Goal: Information Seeking & Learning: Learn about a topic

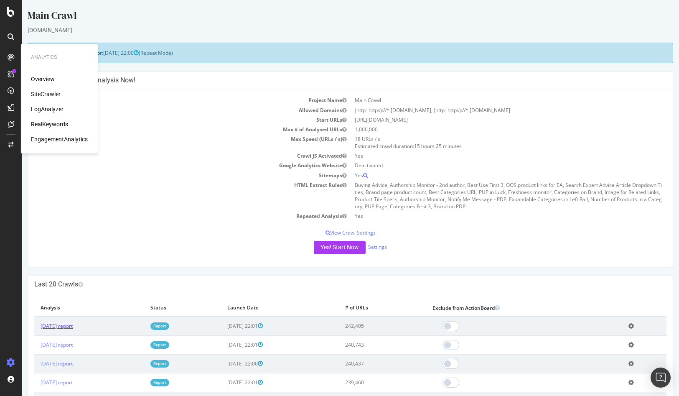
click at [49, 326] on link "[DATE] report" at bounding box center [57, 325] width 32 height 7
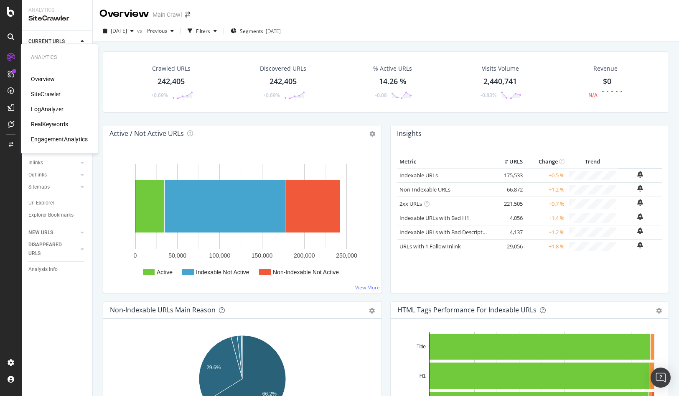
click at [38, 109] on div "LogAnalyzer" at bounding box center [47, 109] width 33 height 8
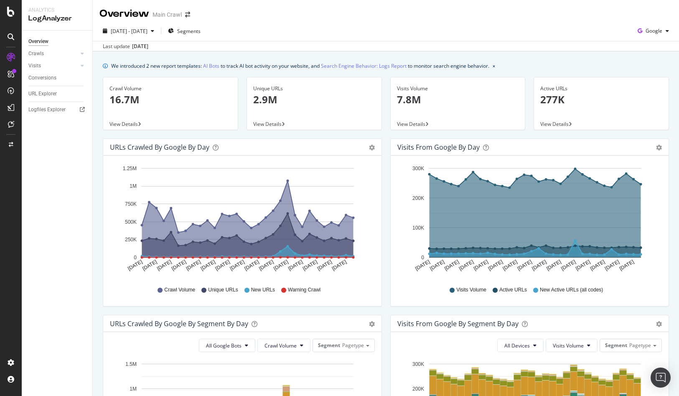
click at [126, 92] on p "16.7M" at bounding box center [171, 99] width 122 height 14
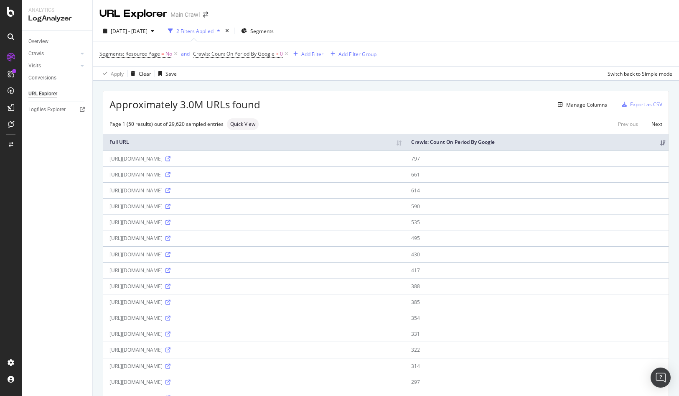
click at [319, 54] on div "Add Filter" at bounding box center [312, 54] width 22 height 7
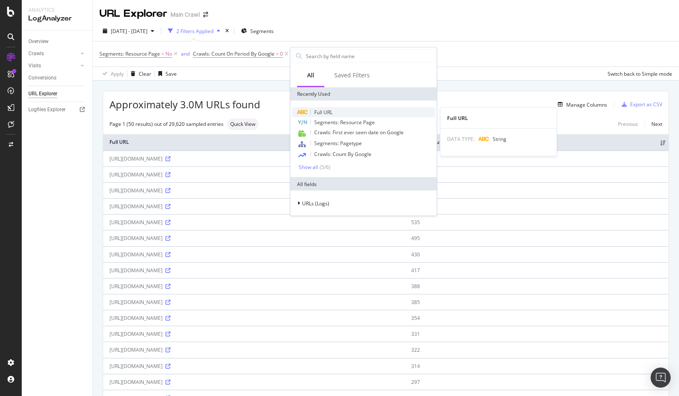
click at [356, 110] on div "Full URL" at bounding box center [363, 112] width 143 height 10
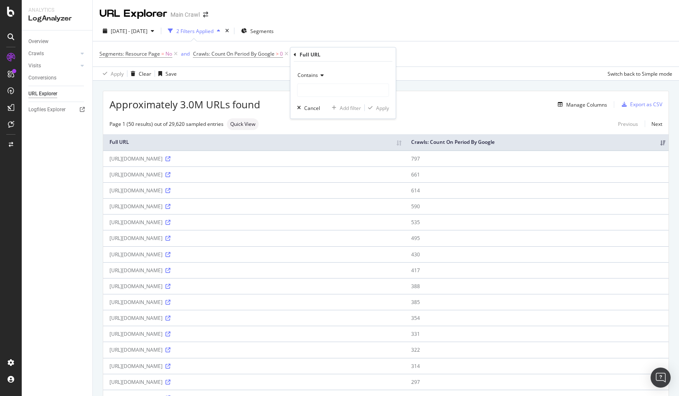
click at [318, 76] on icon at bounding box center [321, 75] width 6 height 5
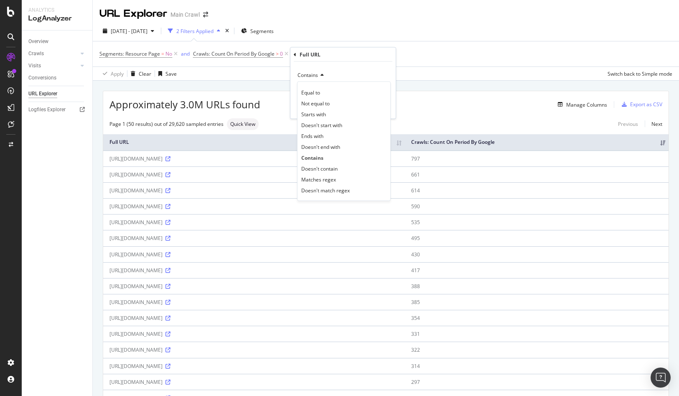
click at [318, 76] on icon at bounding box center [321, 75] width 6 height 5
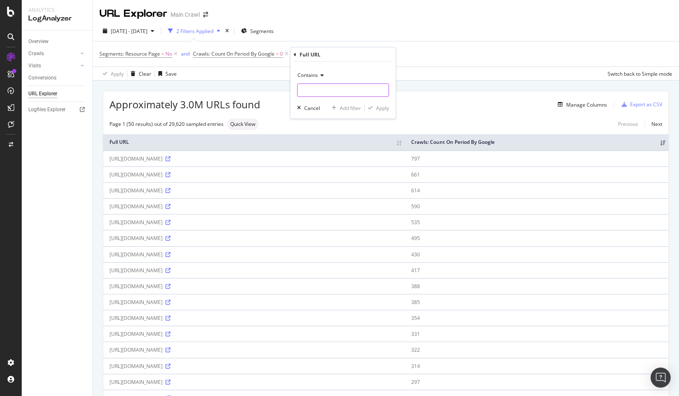
click at [318, 91] on input "text" at bounding box center [343, 90] width 91 height 13
paste input "?server=c9r%3Aprod"
type input "?server=c9r%3Aprod"
click at [381, 110] on div "Apply" at bounding box center [382, 107] width 13 height 7
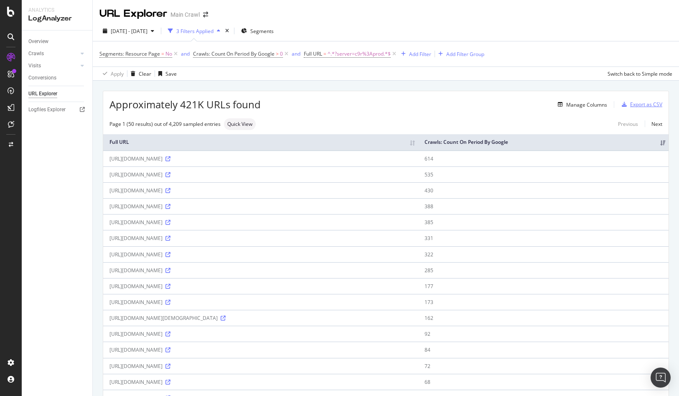
click at [626, 103] on icon "button" at bounding box center [624, 104] width 5 height 5
click at [458, 111] on div "Approximately 421K URLs found Manage Columns Export as CSV" at bounding box center [386, 101] width 566 height 20
click at [394, 56] on icon at bounding box center [394, 54] width 7 height 8
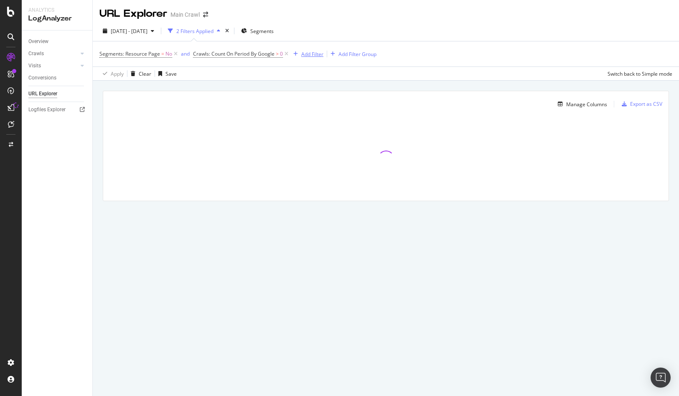
click at [303, 54] on div "Add Filter" at bounding box center [312, 54] width 22 height 7
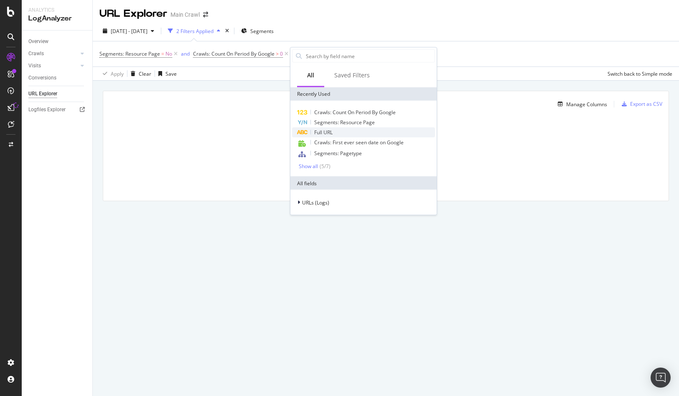
click at [323, 127] on div "Full URL" at bounding box center [363, 132] width 143 height 10
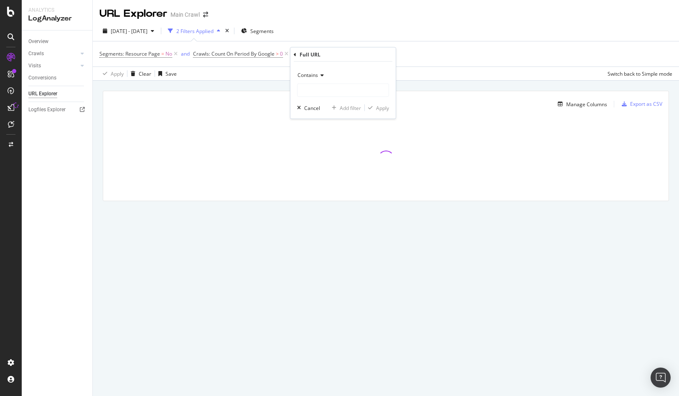
click at [320, 100] on div "Contains Cancel Add filter Apply" at bounding box center [342, 90] width 105 height 57
click at [319, 95] on input "text" at bounding box center [343, 90] width 91 height 13
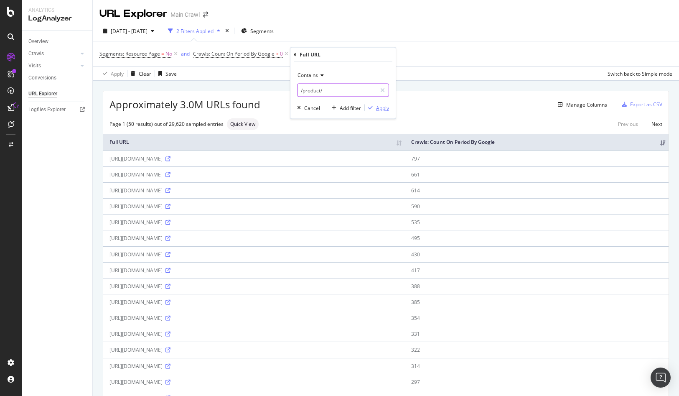
type input "/product/"
click at [383, 109] on div "Apply" at bounding box center [382, 107] width 13 height 7
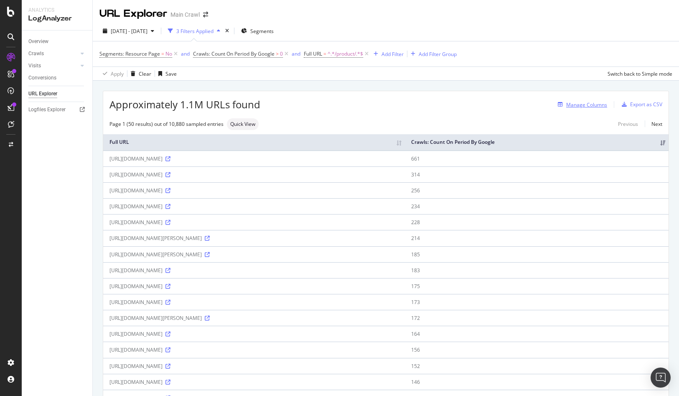
click at [591, 105] on div "Manage Columns" at bounding box center [586, 104] width 41 height 7
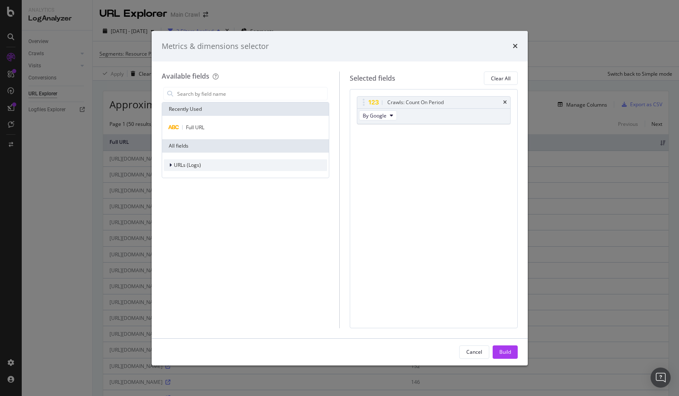
click at [170, 163] on icon "modal" at bounding box center [170, 165] width 3 height 5
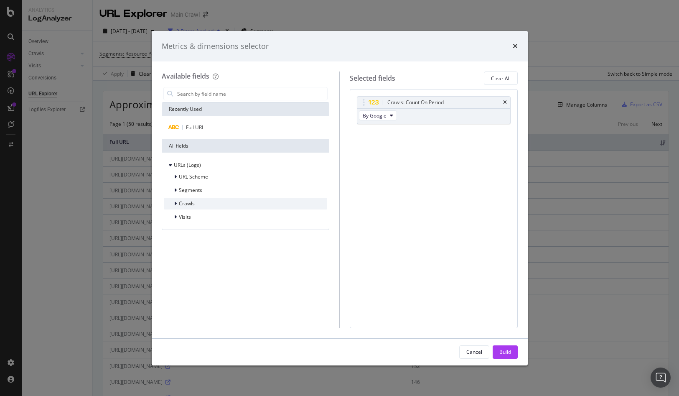
click at [177, 203] on div "modal" at bounding box center [176, 203] width 5 height 8
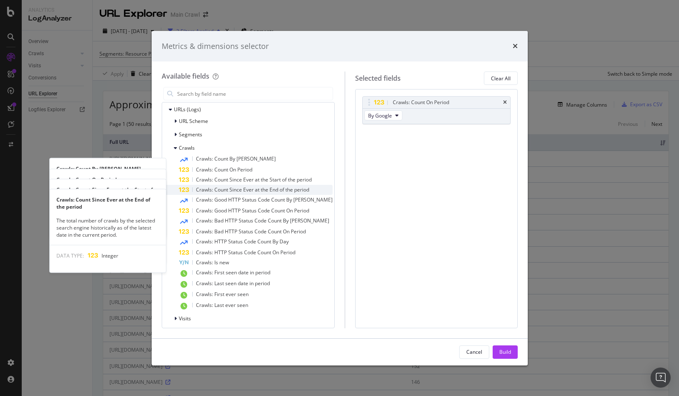
scroll to position [59, 0]
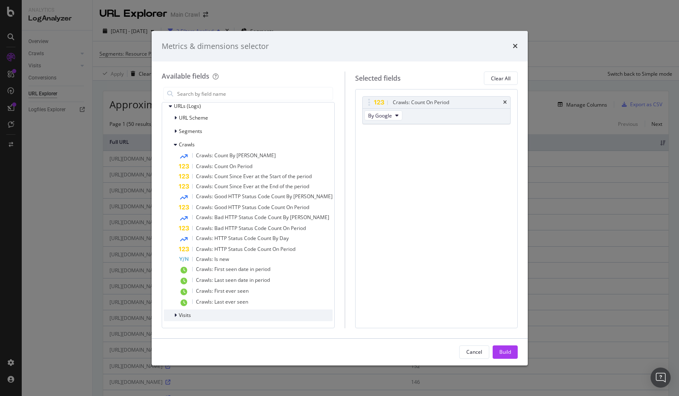
click at [185, 315] on span "Visits" at bounding box center [185, 314] width 12 height 7
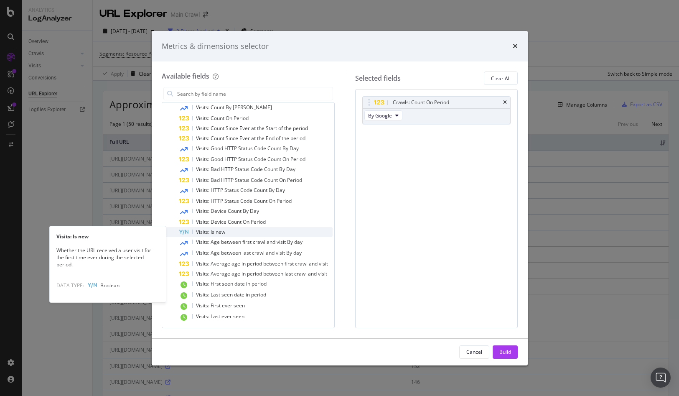
scroll to position [279, 0]
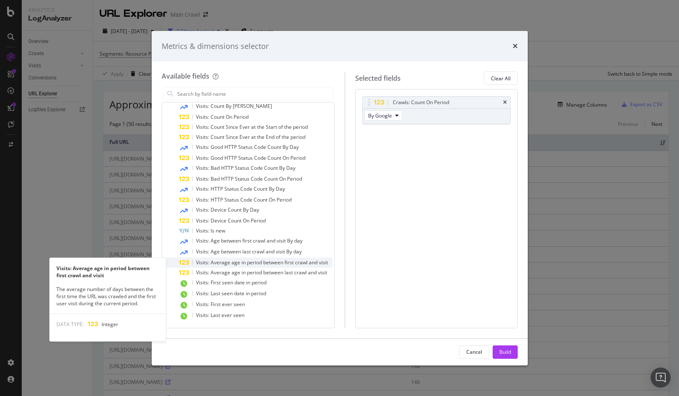
click at [295, 266] on div "Visits: Average age in period between first crawl and visit" at bounding box center [256, 262] width 154 height 10
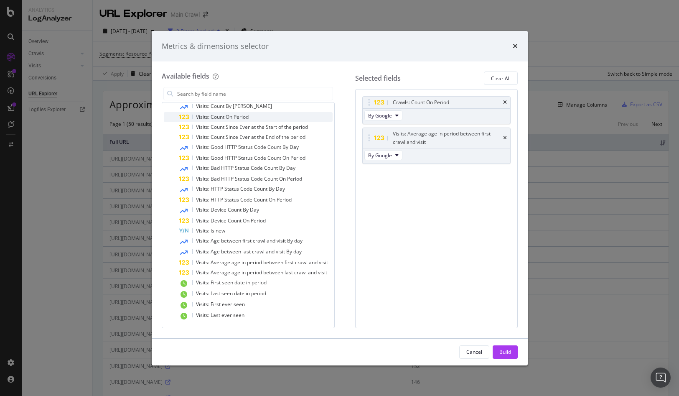
click at [277, 118] on div "Visits: Count On Period" at bounding box center [256, 117] width 154 height 10
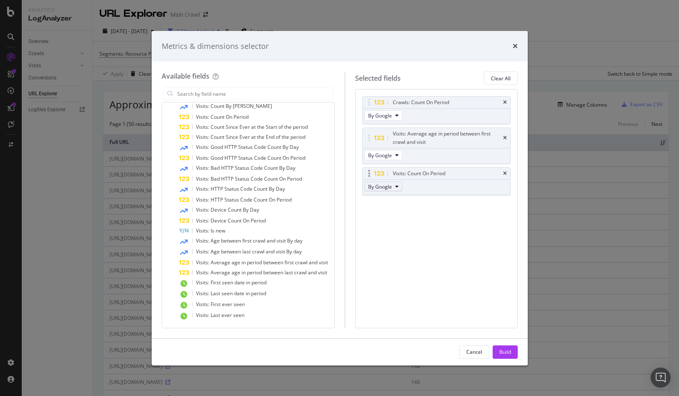
click at [384, 190] on button "By Google" at bounding box center [383, 186] width 38 height 10
click at [380, 231] on span "By OpenAI" at bounding box center [390, 233] width 46 height 8
click at [508, 352] on div "Build" at bounding box center [505, 351] width 12 height 7
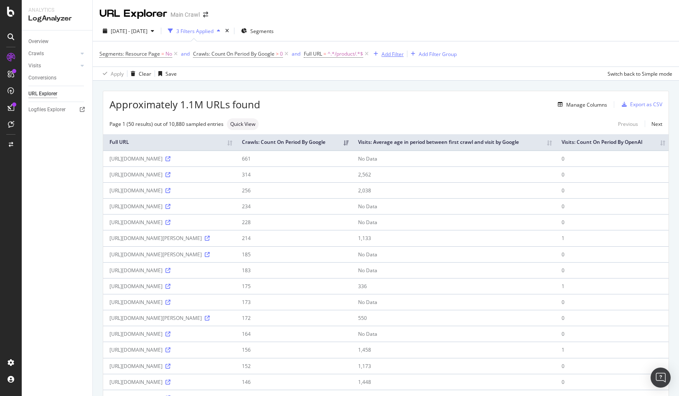
click at [394, 54] on div "Add Filter" at bounding box center [393, 54] width 22 height 7
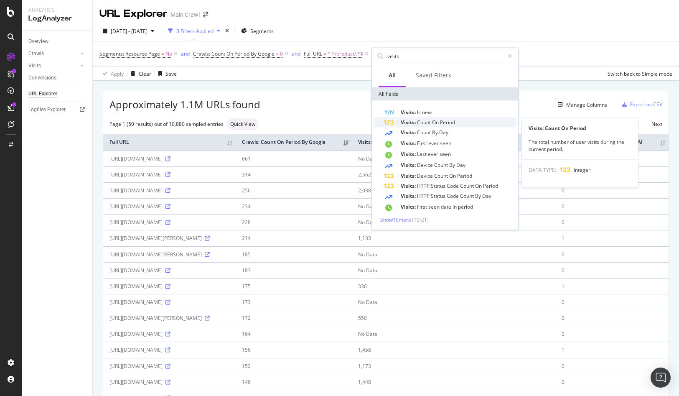
type input "visits"
click at [468, 122] on div "Visits: Count On Period" at bounding box center [450, 122] width 133 height 10
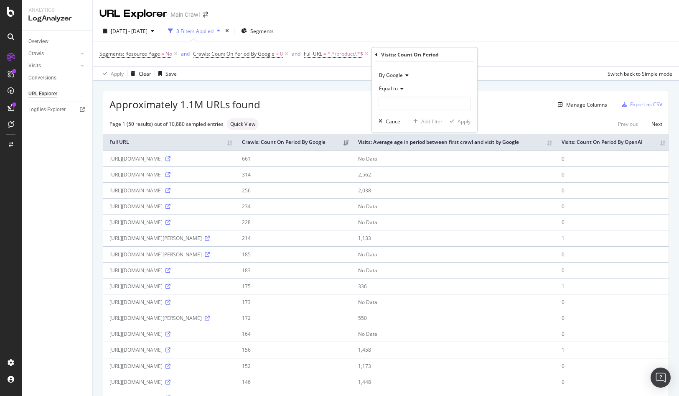
click at [398, 74] on span "By Google" at bounding box center [391, 74] width 24 height 7
click at [399, 111] on span "By OpenAI" at bounding box center [395, 113] width 24 height 7
click at [399, 104] on input "number" at bounding box center [425, 103] width 92 height 13
click at [396, 88] on span "Equal to" at bounding box center [388, 88] width 19 height 7
click at [390, 147] on span "Greater than" at bounding box center [398, 148] width 30 height 7
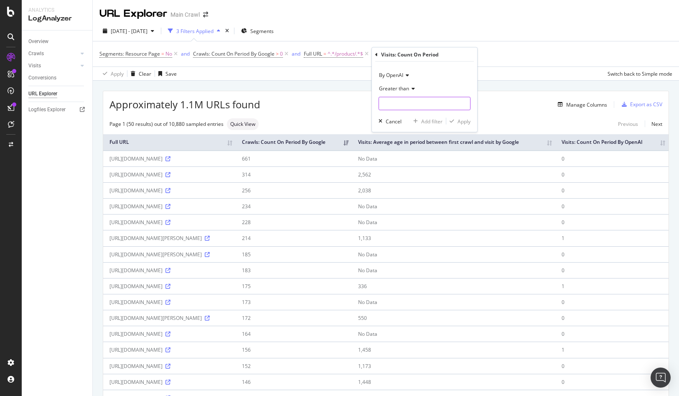
click at [390, 103] on input "number" at bounding box center [425, 103] width 92 height 13
type input "0"
click at [454, 119] on icon "button" at bounding box center [452, 121] width 5 height 5
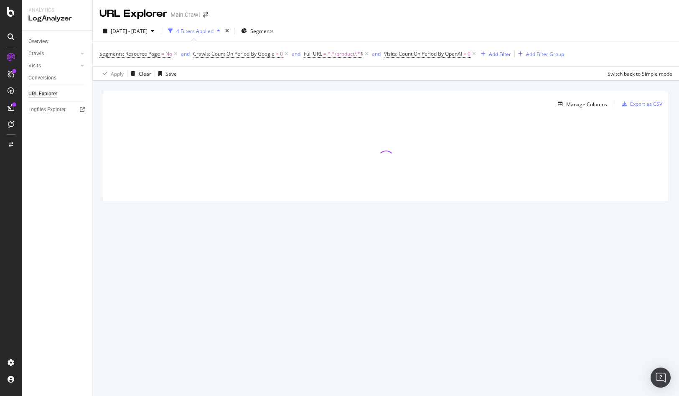
click at [477, 28] on div "[DATE] - [DATE] 4 Filters Applied Segments" at bounding box center [386, 32] width 586 height 17
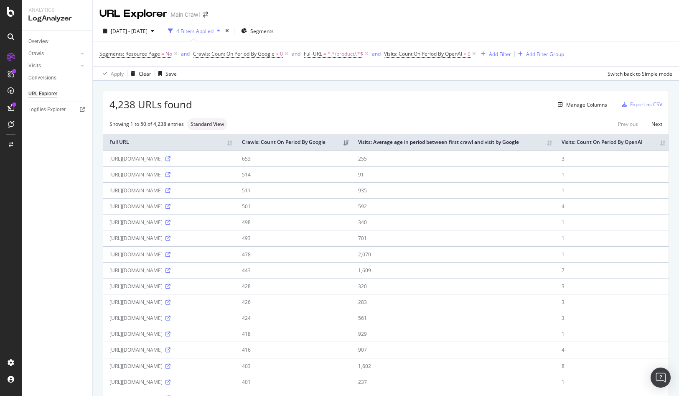
click at [166, 257] on icon at bounding box center [168, 254] width 5 height 5
click at [626, 104] on icon "button" at bounding box center [624, 104] width 5 height 5
click at [45, 94] on div "SiteCrawler" at bounding box center [46, 94] width 30 height 8
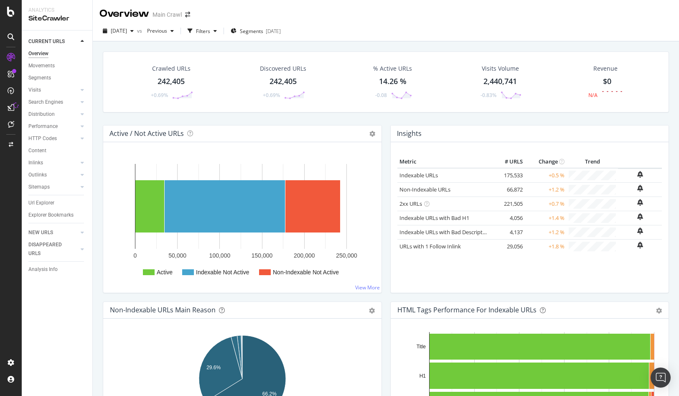
click at [168, 71] on div "Crawled URLs" at bounding box center [171, 68] width 38 height 8
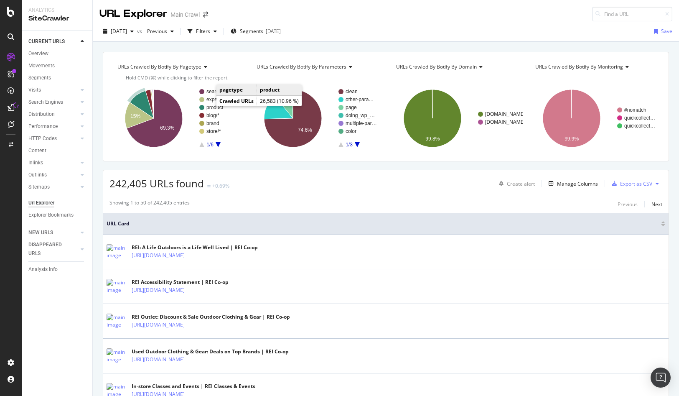
click at [208, 106] on text "product" at bounding box center [214, 107] width 17 height 6
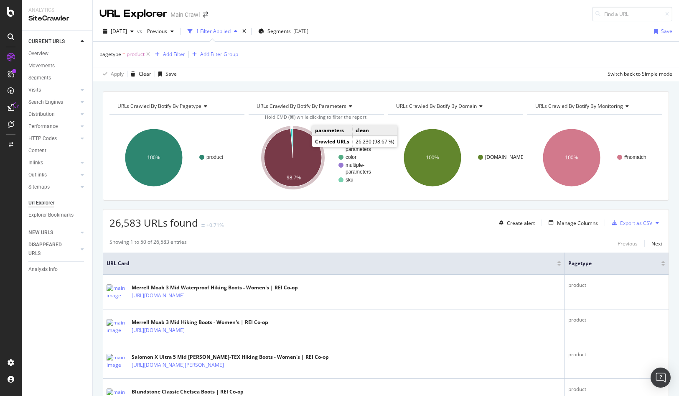
click at [298, 149] on icon "A chart." at bounding box center [293, 158] width 58 height 58
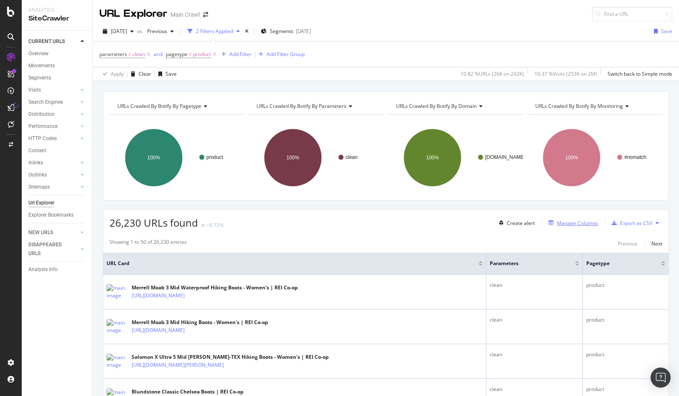
click at [572, 227] on div "Manage Columns" at bounding box center [571, 222] width 53 height 9
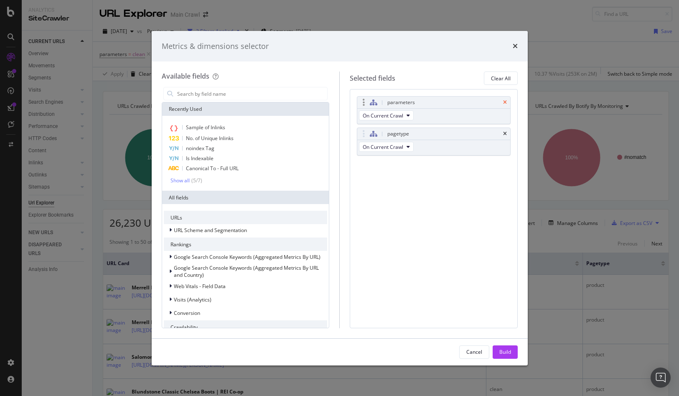
click at [504, 103] on icon "times" at bounding box center [505, 102] width 4 height 5
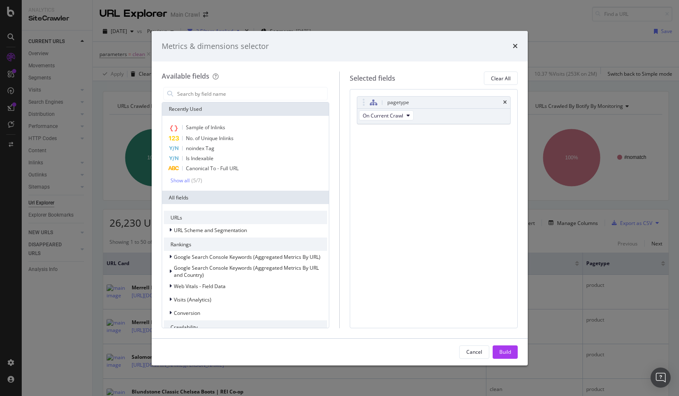
click at [504, 103] on icon "times" at bounding box center [505, 102] width 4 height 5
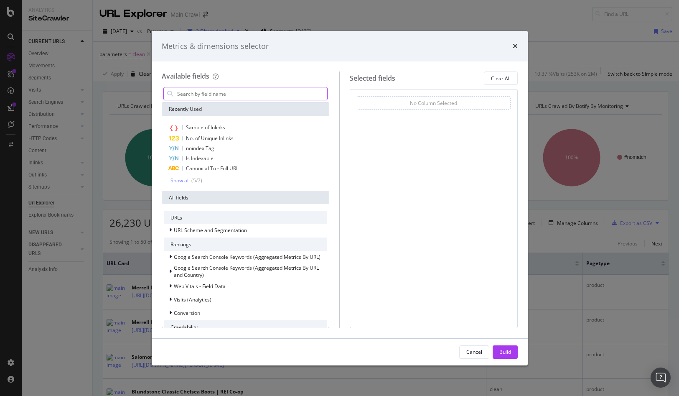
click at [250, 96] on input "modal" at bounding box center [251, 93] width 151 height 13
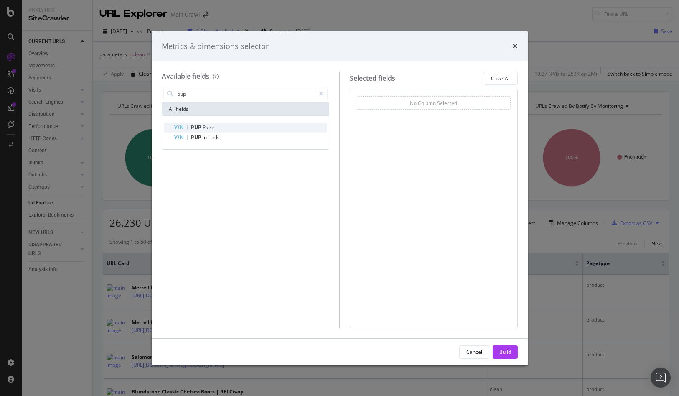
click at [232, 125] on div "PUP Page" at bounding box center [251, 127] width 154 height 10
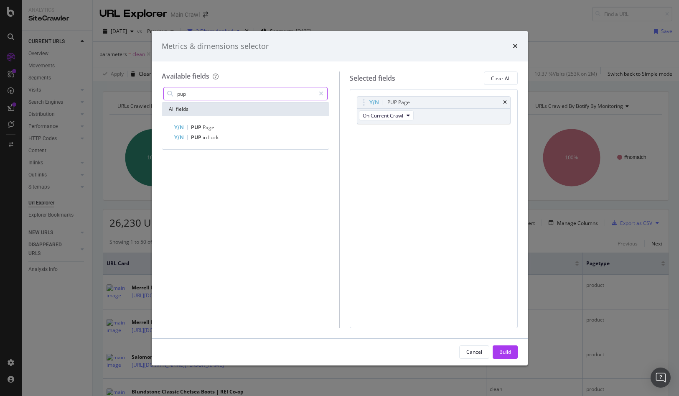
click at [231, 92] on input "pup" at bounding box center [245, 93] width 139 height 13
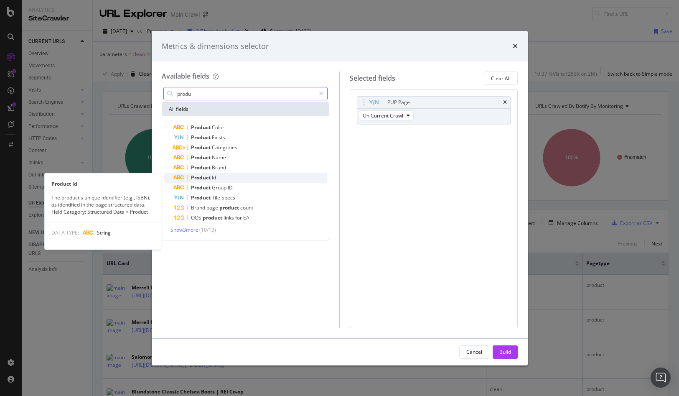
type input "produ"
click at [219, 177] on div "Product Id" at bounding box center [251, 178] width 154 height 10
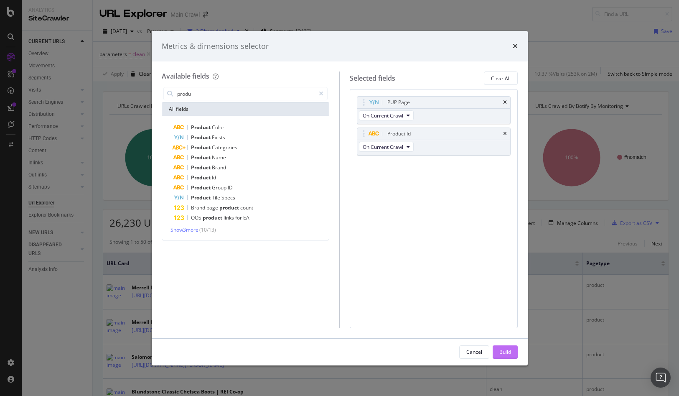
click at [503, 352] on div "Build" at bounding box center [505, 351] width 12 height 7
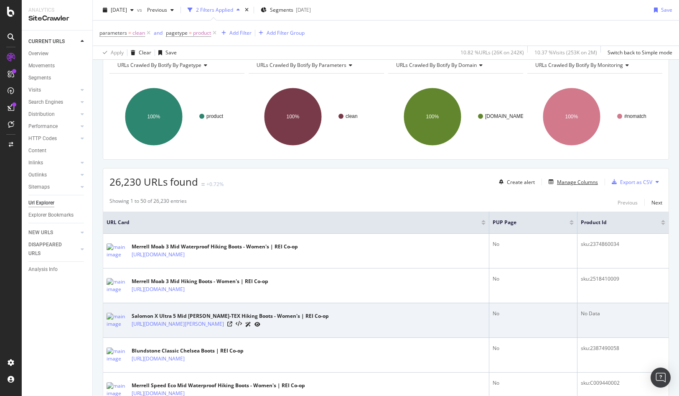
scroll to position [54, 0]
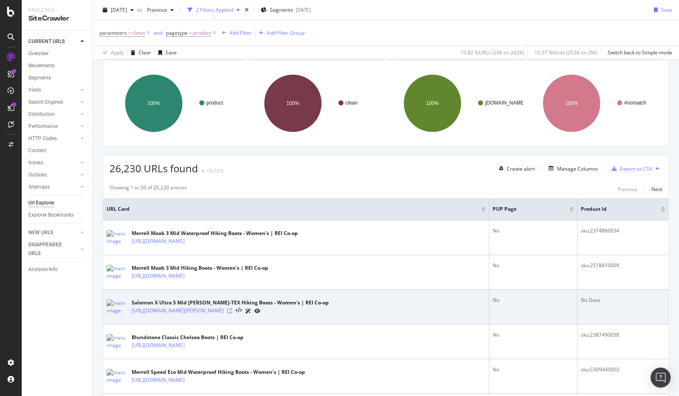
click at [232, 311] on icon at bounding box center [229, 310] width 5 height 5
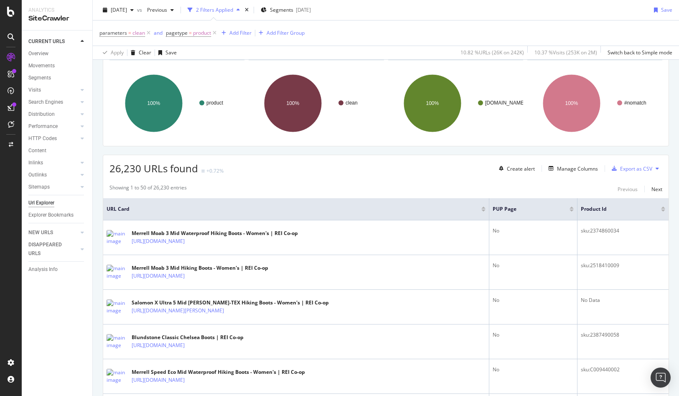
click at [430, 171] on div "26,230 URLs found +0.72% Create alert Manage Columns Export as CSV" at bounding box center [386, 165] width 566 height 20
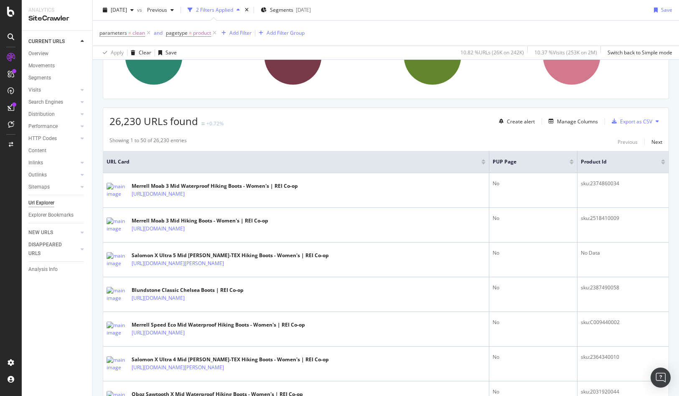
scroll to position [125, 0]
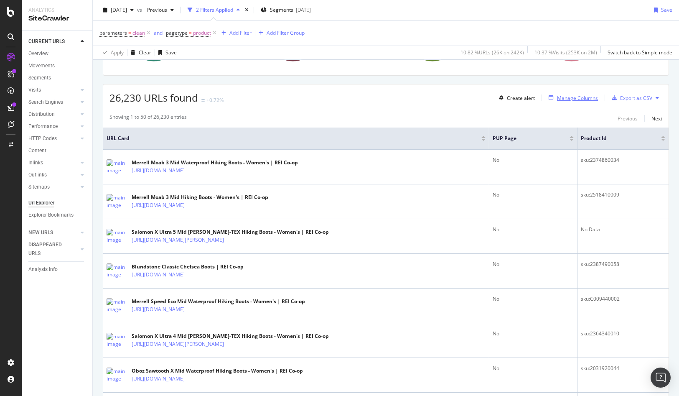
click at [568, 98] on div "Manage Columns" at bounding box center [577, 97] width 41 height 7
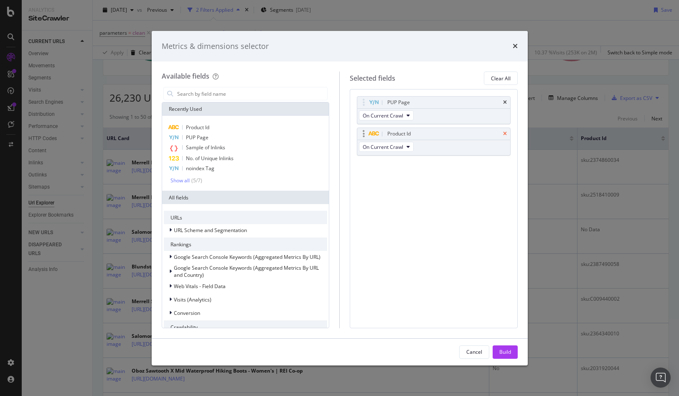
click at [506, 132] on icon "times" at bounding box center [505, 133] width 4 height 5
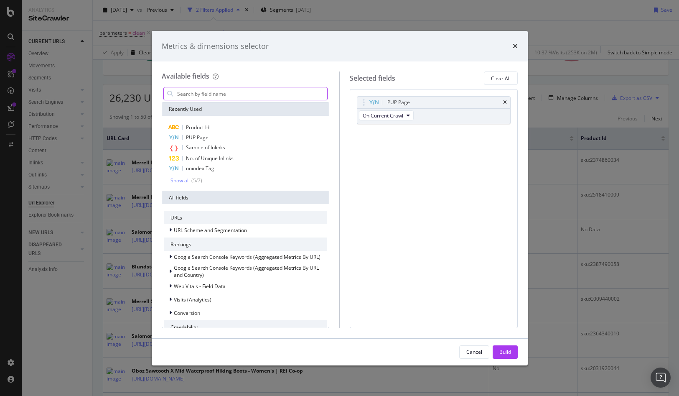
click at [293, 98] on input "modal" at bounding box center [251, 93] width 151 height 13
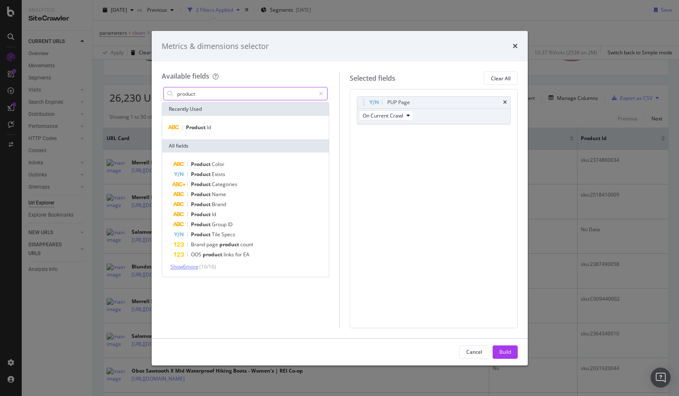
type input "product"
click at [197, 265] on span "Show 6 more" at bounding box center [185, 266] width 28 height 7
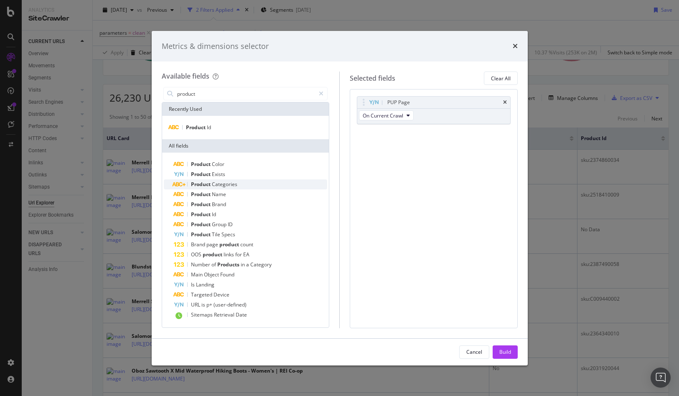
click at [278, 183] on div "Product Categories" at bounding box center [251, 184] width 154 height 10
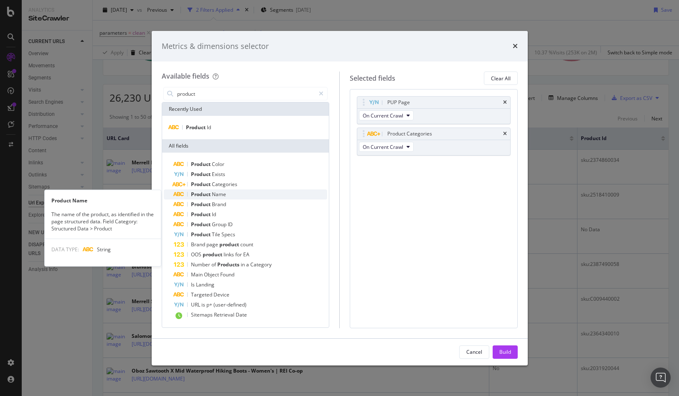
click at [276, 191] on div "Product Name" at bounding box center [251, 194] width 154 height 10
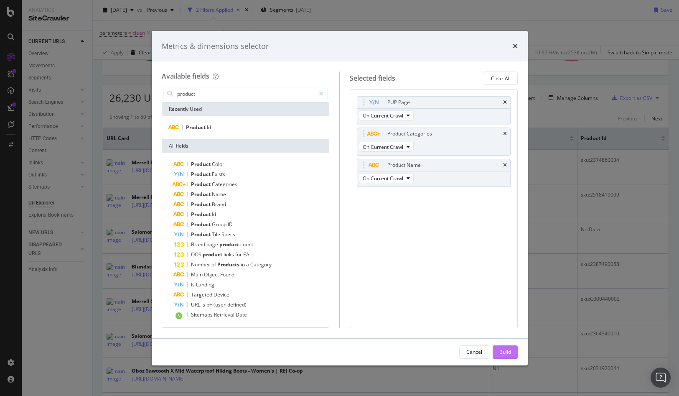
click at [502, 351] on div "Build" at bounding box center [505, 351] width 12 height 7
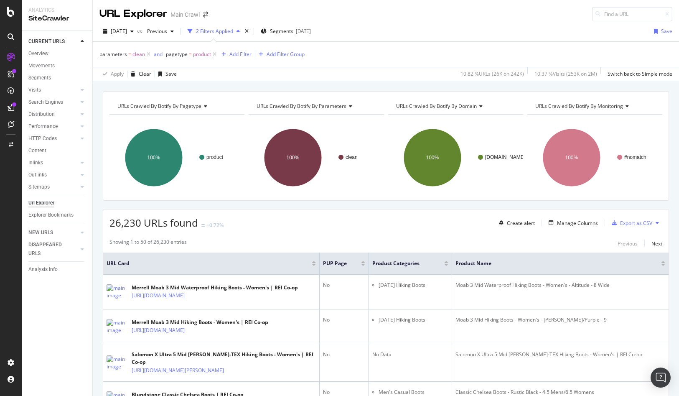
click at [363, 265] on div at bounding box center [363, 265] width 4 height 2
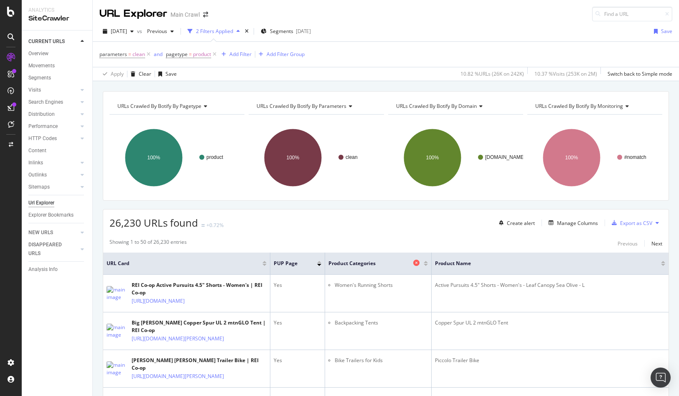
click at [415, 263] on icon at bounding box center [416, 263] width 6 height 6
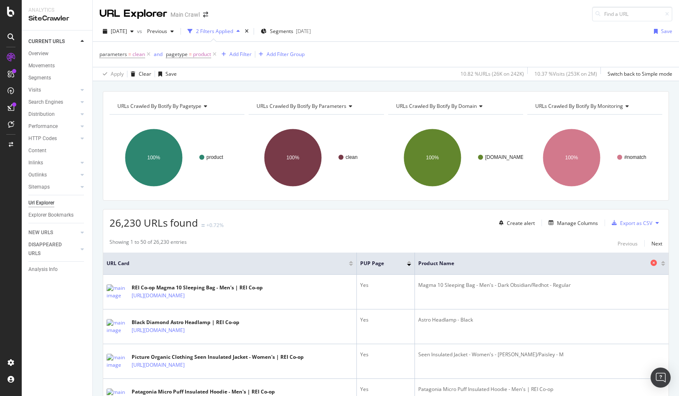
click at [652, 262] on icon at bounding box center [654, 263] width 6 height 6
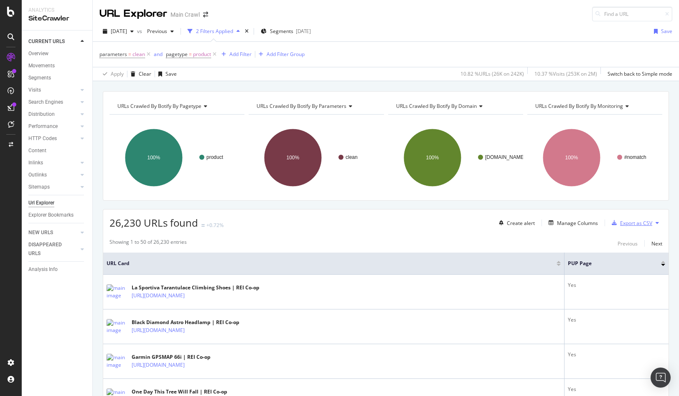
click at [615, 222] on icon "button" at bounding box center [614, 222] width 5 height 5
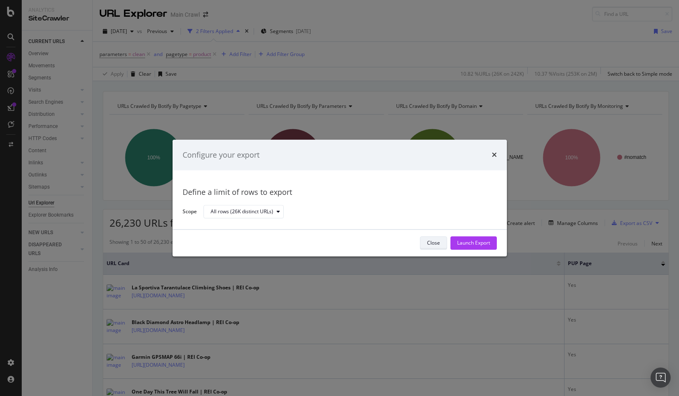
click at [436, 244] on div "Close" at bounding box center [433, 243] width 13 height 7
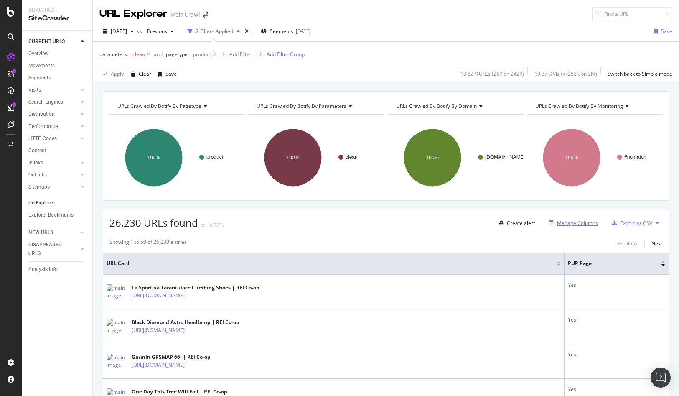
click at [566, 226] on div "Manage Columns" at bounding box center [577, 222] width 41 height 7
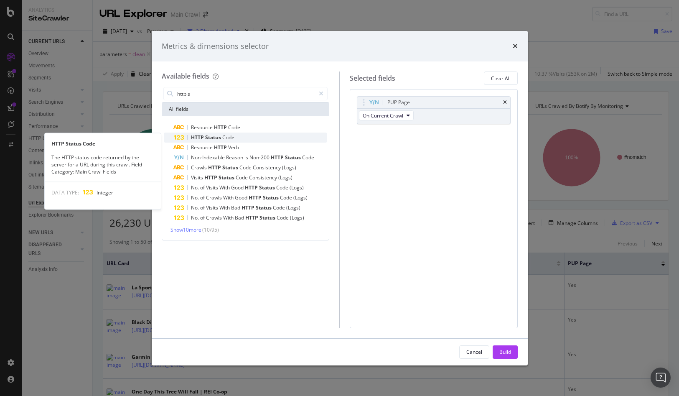
click at [229, 137] on span "Code" at bounding box center [228, 137] width 12 height 7
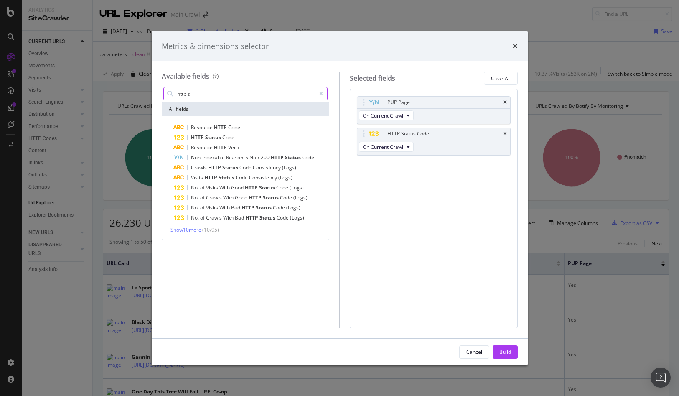
click at [257, 94] on input "http s" at bounding box center [245, 93] width 139 height 13
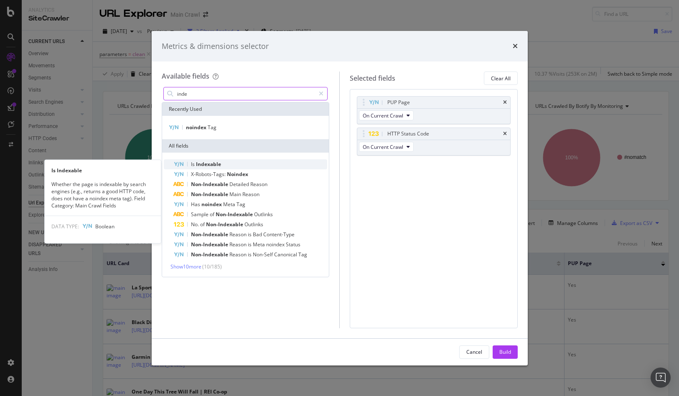
type input "inde"
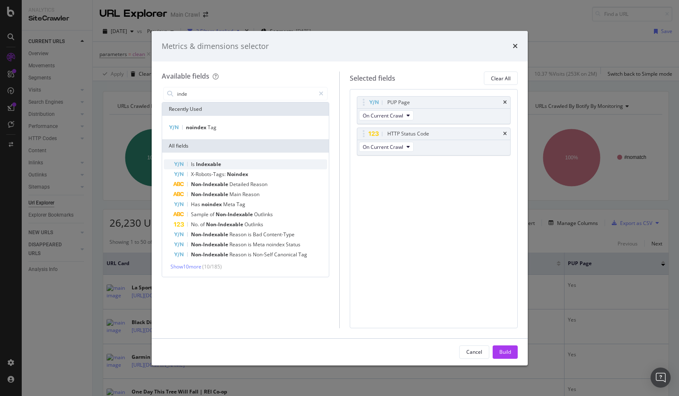
click at [248, 164] on div "Is Indexable" at bounding box center [251, 164] width 154 height 10
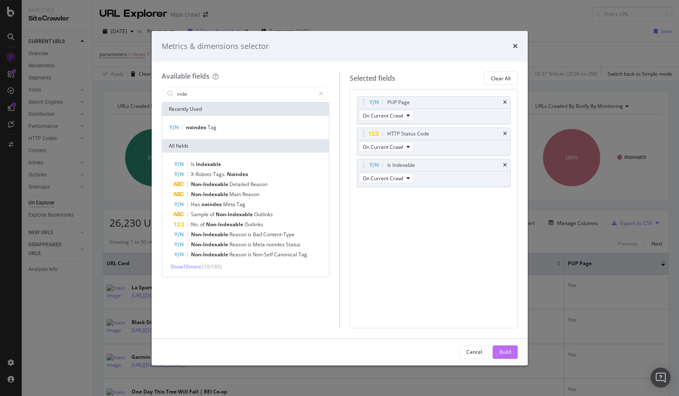
click at [501, 350] on div "Build" at bounding box center [505, 351] width 12 height 7
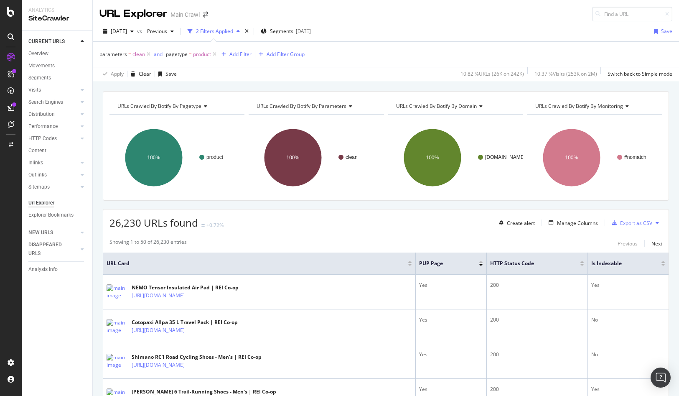
click at [390, 222] on div "26,230 URLs found +0.72% Create alert Manage Columns Export as CSV" at bounding box center [386, 219] width 566 height 20
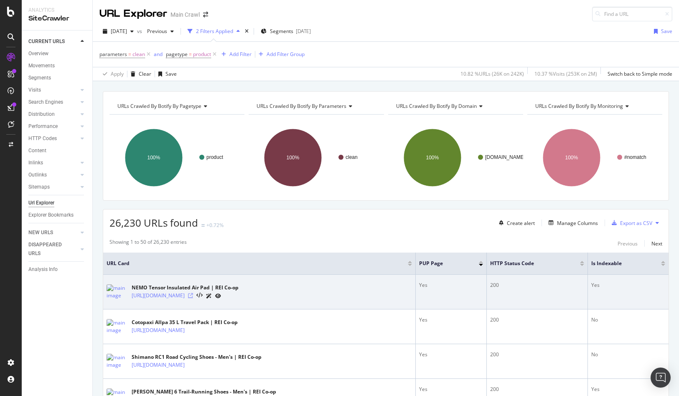
click at [193, 297] on icon at bounding box center [190, 295] width 5 height 5
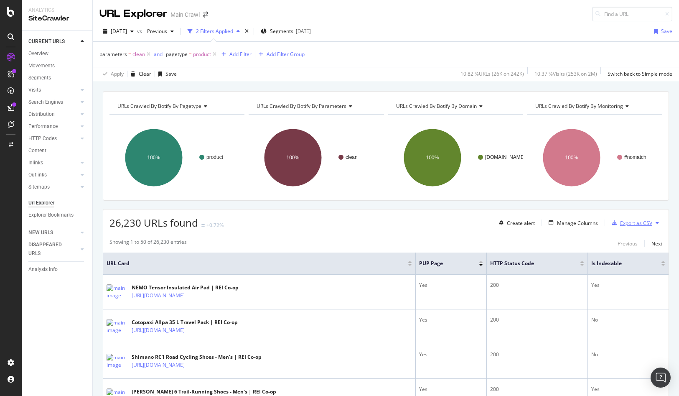
click at [624, 226] on div "Export as CSV" at bounding box center [636, 222] width 32 height 7
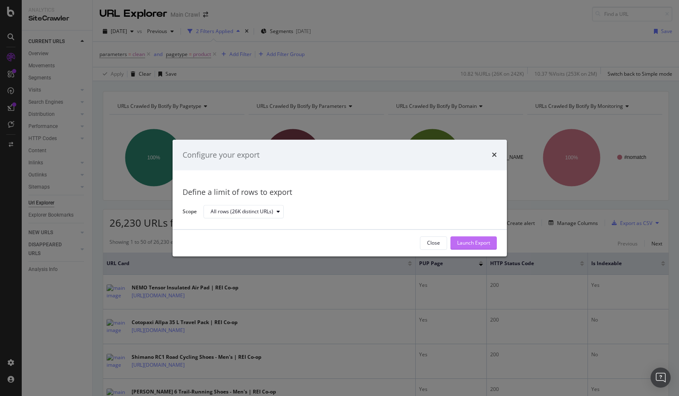
click at [486, 245] on div "Launch Export" at bounding box center [473, 243] width 33 height 7
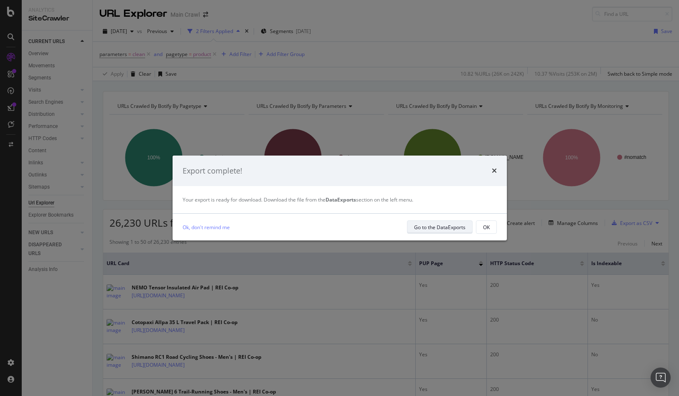
click at [454, 227] on div "Go to the DataExports" at bounding box center [439, 227] width 51 height 7
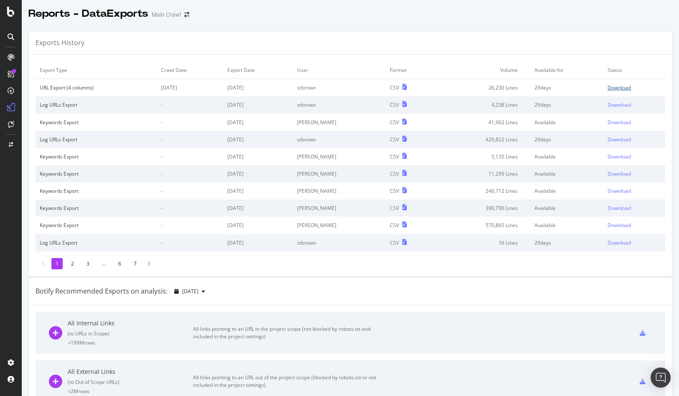
click at [624, 85] on div "Download" at bounding box center [619, 87] width 23 height 7
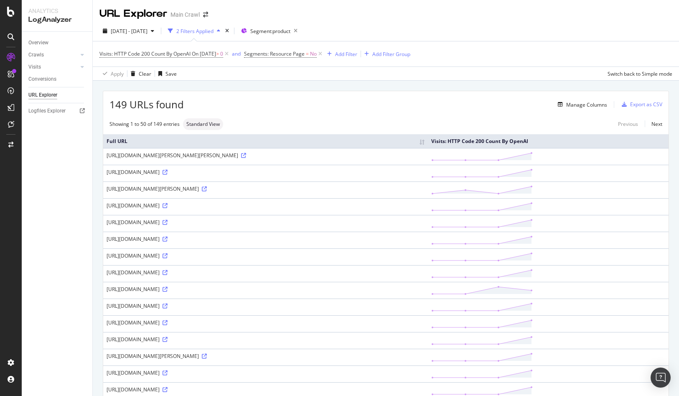
click at [434, 17] on div "URL Explorer Main Crawl" at bounding box center [386, 10] width 586 height 21
click at [390, 21] on div "2025 Aug. 8th - Aug. 11th 2 Filters Applied Segment: product Visits: HTTP Code …" at bounding box center [386, 51] width 586 height 60
click at [390, 13] on div "URL Explorer Main Crawl" at bounding box center [386, 10] width 586 height 21
click at [491, 38] on div "2025 Aug. 8th - Aug. 11th 2 Filters Applied Segment: product" at bounding box center [386, 32] width 586 height 17
